Goal: Task Accomplishment & Management: Use online tool/utility

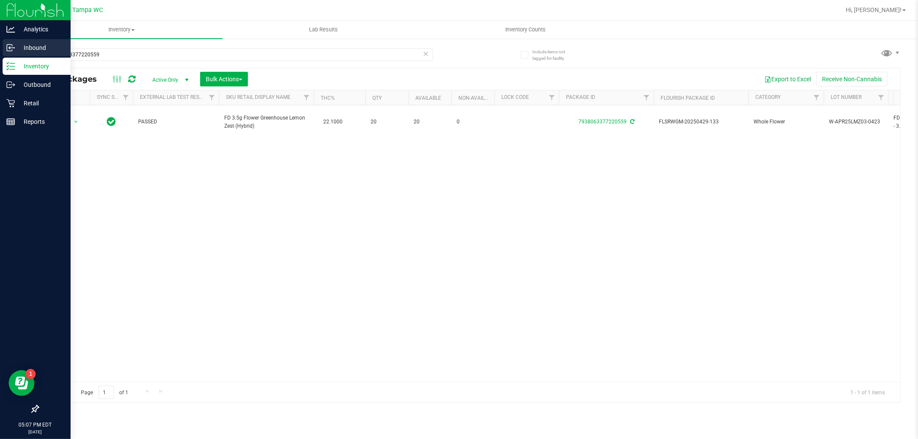
drag, startPoint x: 136, startPoint y: 53, endPoint x: 0, endPoint y: 40, distance: 136.5
click at [0, 40] on div "Analytics Inbound Inventory Outbound Retail Reports 05:07 PM EDT [DATE] 08/22 T…" at bounding box center [459, 219] width 918 height 439
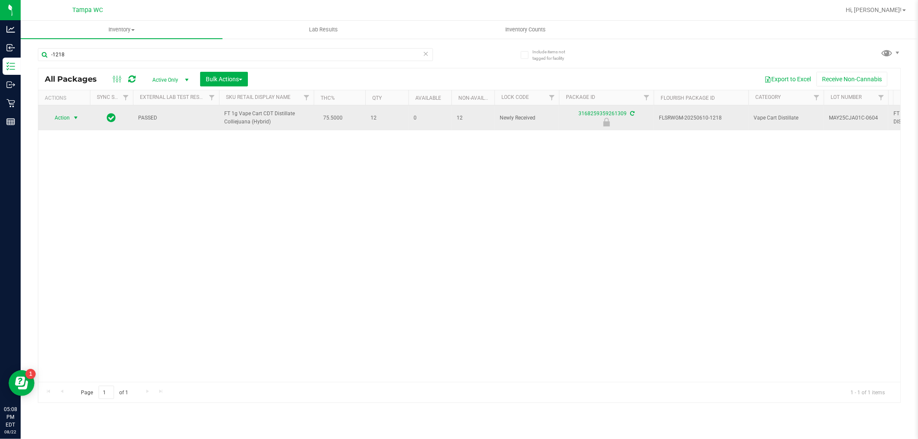
type input "-1218"
click at [69, 117] on span "Action" at bounding box center [58, 118] width 23 height 12
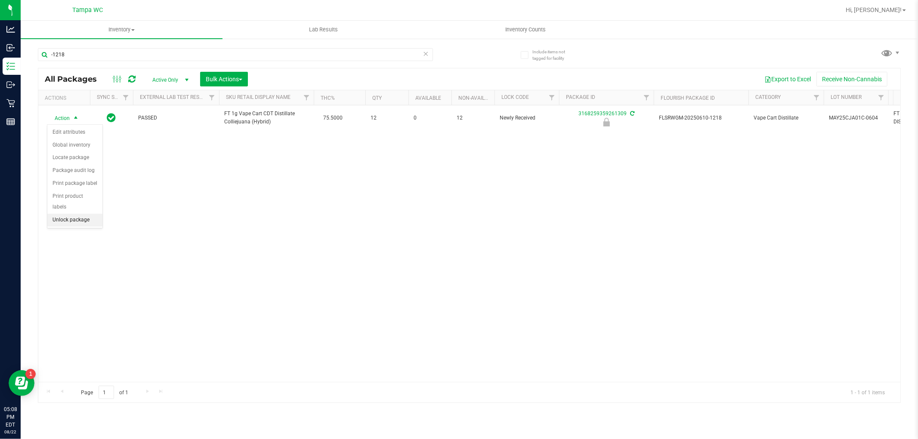
click at [67, 219] on li "Unlock package" at bounding box center [74, 220] width 55 height 13
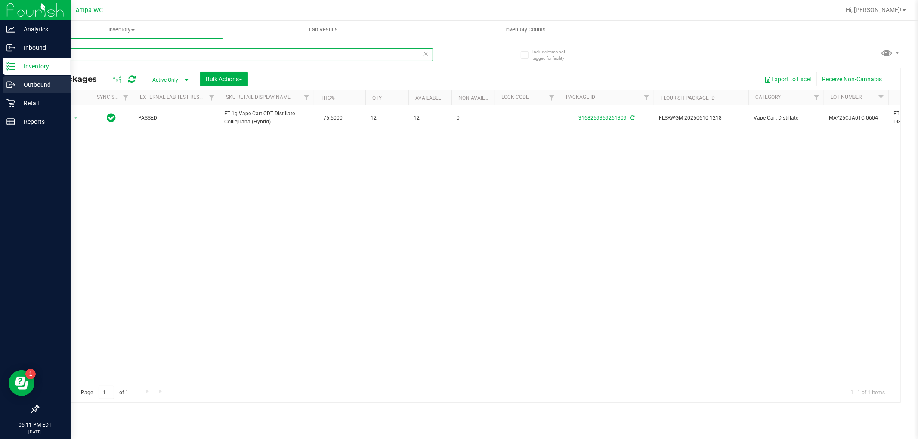
drag, startPoint x: 68, startPoint y: 50, endPoint x: 0, endPoint y: 76, distance: 72.7
click at [0, 76] on div "Analytics Inbound Inventory Outbound Retail Reports 05:11 PM EDT [DATE] 08/22 T…" at bounding box center [459, 219] width 918 height 439
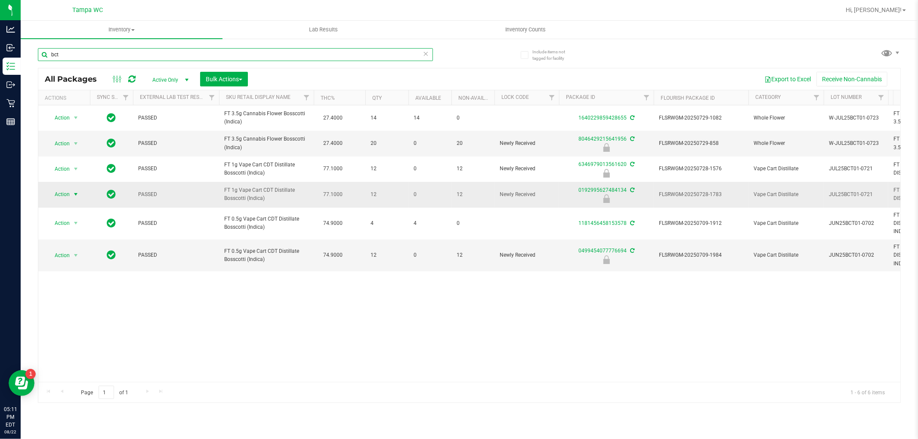
type input "bct"
click at [68, 191] on span "Action" at bounding box center [58, 195] width 23 height 12
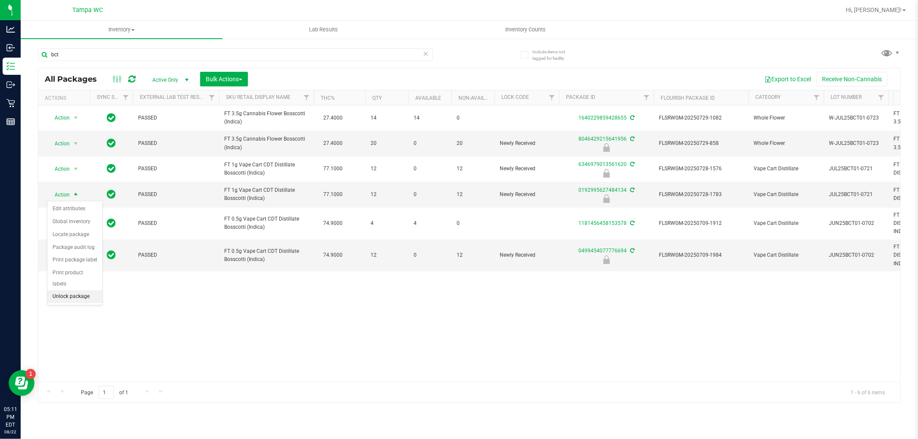
click at [62, 293] on li "Unlock package" at bounding box center [74, 297] width 55 height 13
